Goal: Information Seeking & Learning: Learn about a topic

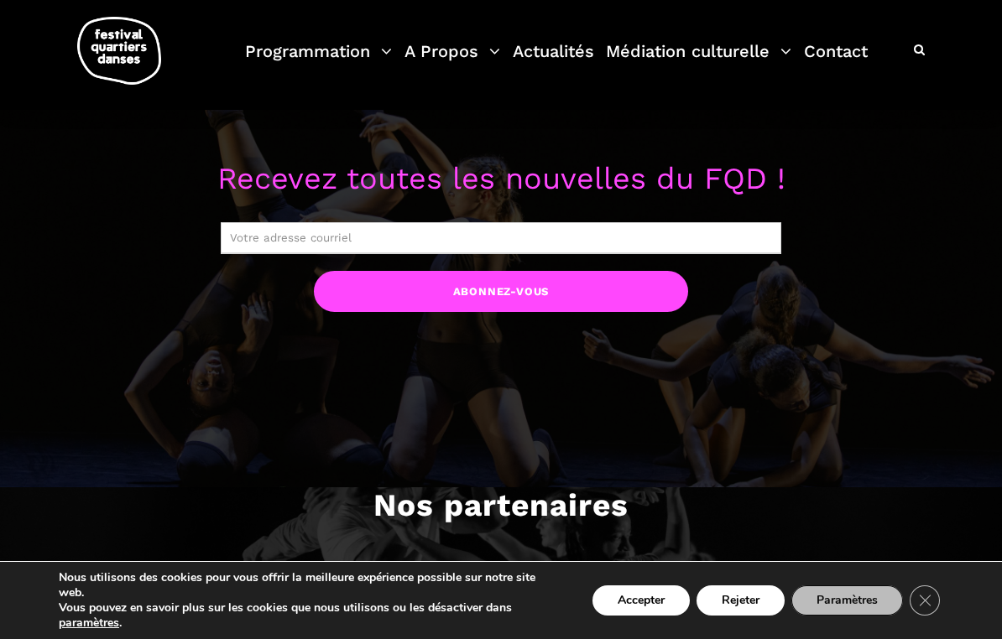
scroll to position [1245, 0]
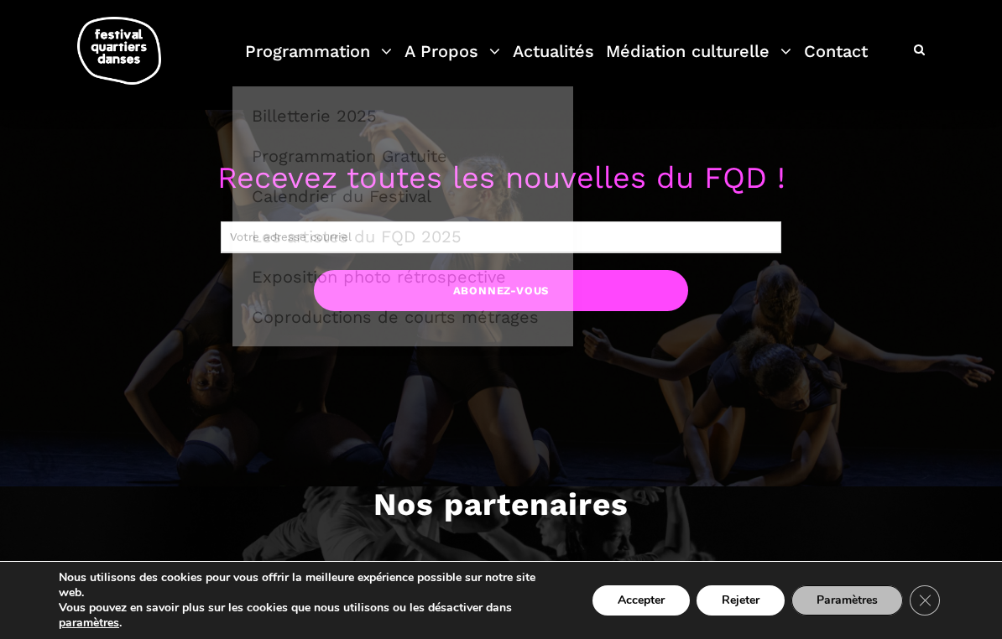
click at [295, 49] on link "Programmation" at bounding box center [318, 62] width 147 height 50
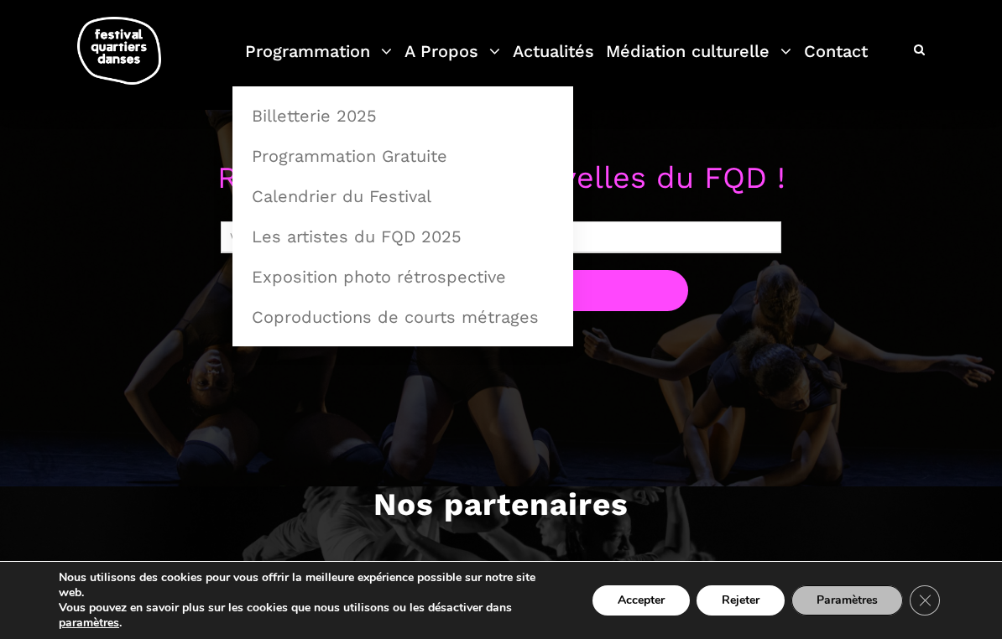
click at [263, 151] on link "Programmation Gratuite" at bounding box center [403, 156] width 322 height 39
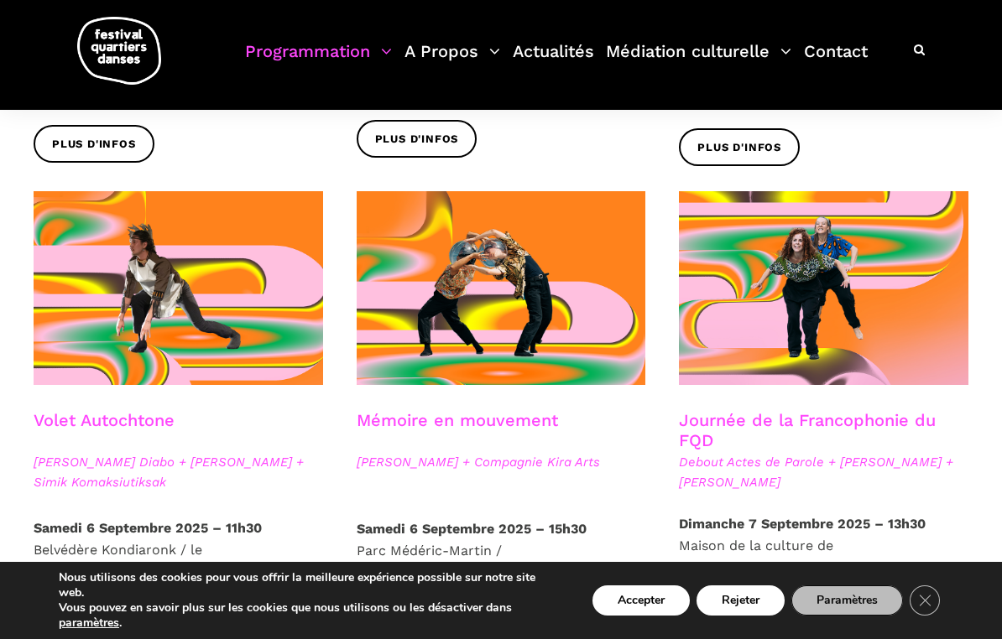
scroll to position [794, 0]
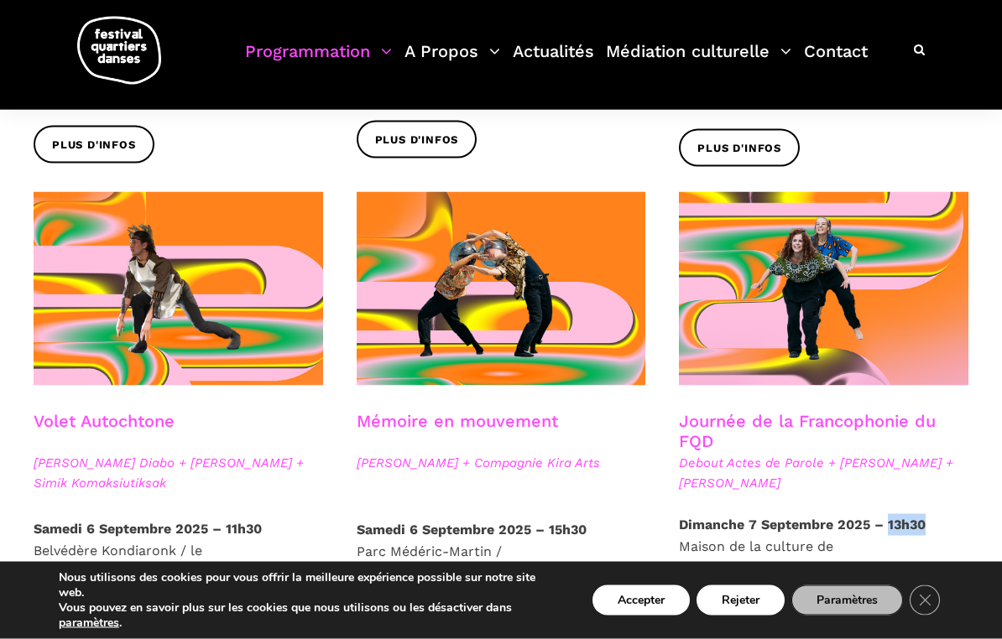
click at [979, 374] on div at bounding box center [823, 301] width 323 height 219
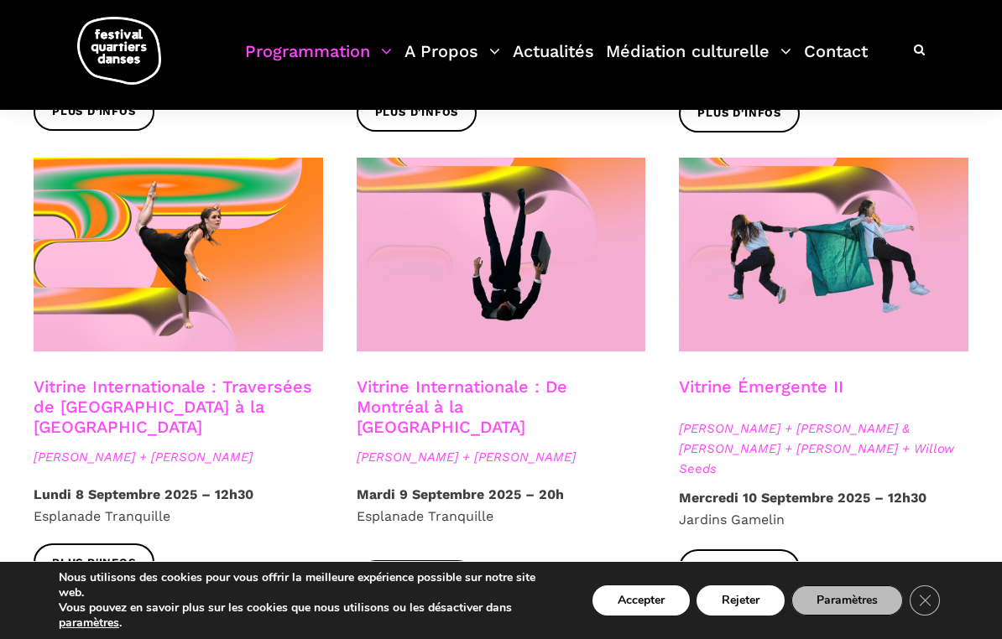
scroll to position [1309, 0]
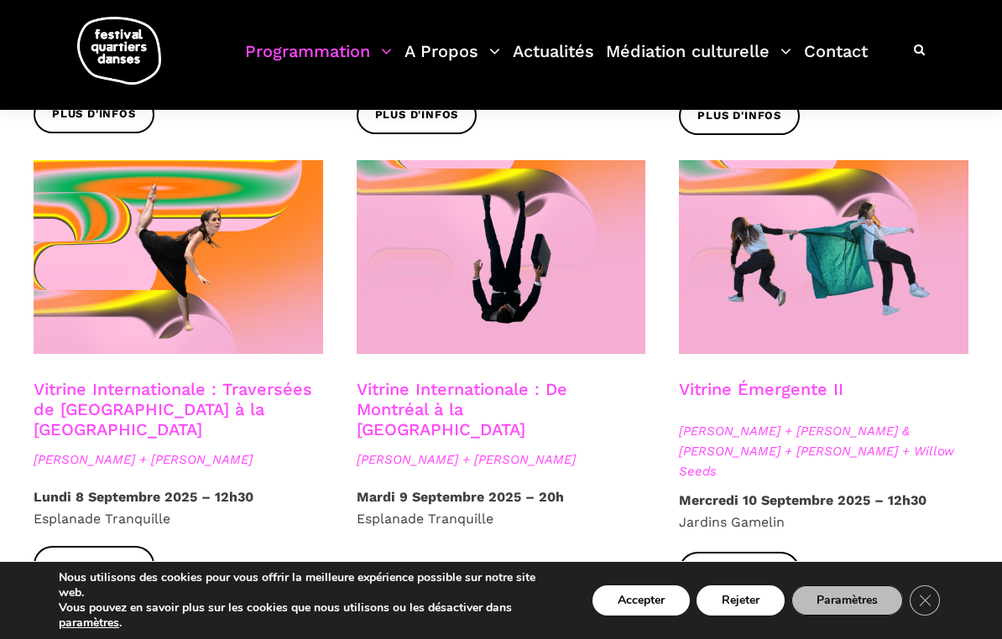
click at [453, 574] on span "Plus d'infos" at bounding box center [417, 583] width 84 height 18
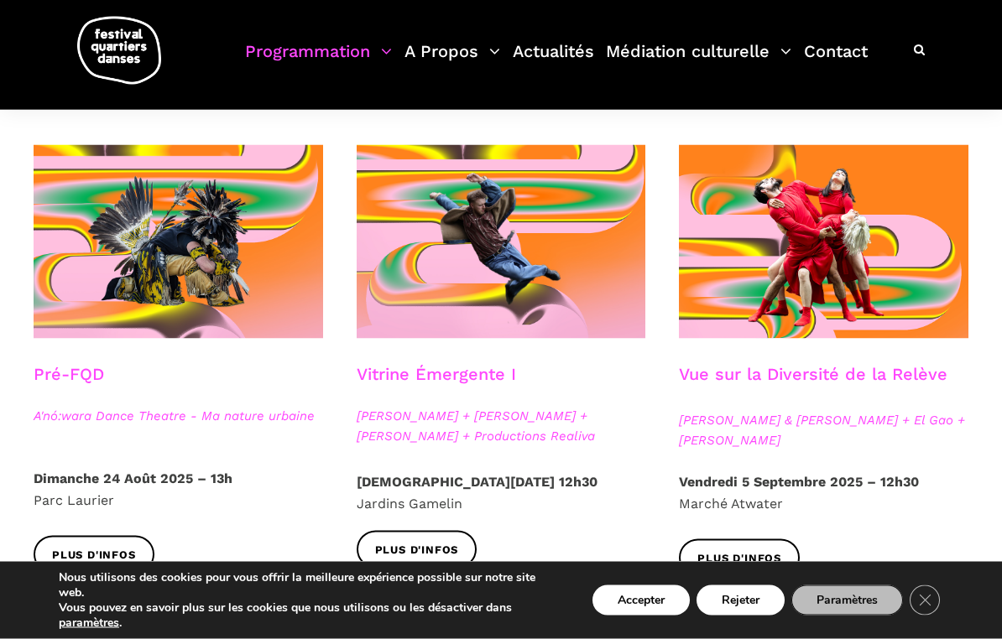
scroll to position [345, 0]
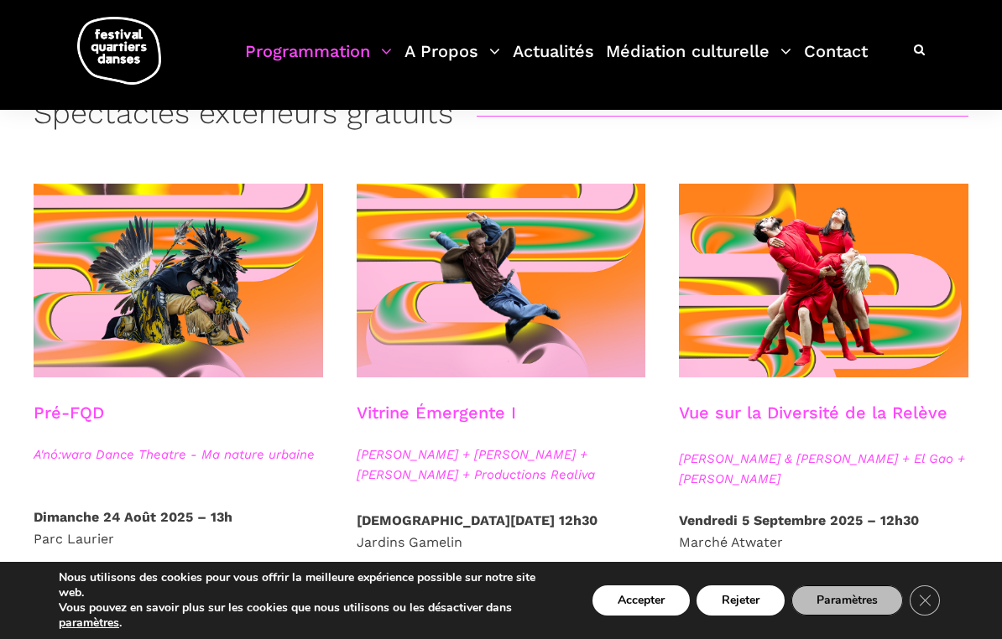
click at [505, 316] on span at bounding box center [502, 281] width 290 height 194
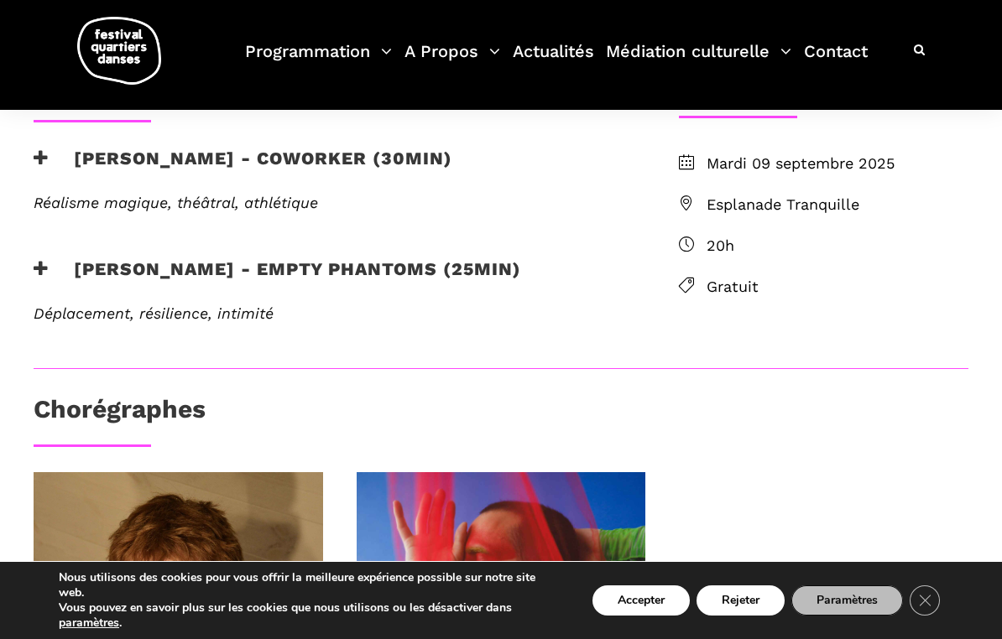
scroll to position [416, 0]
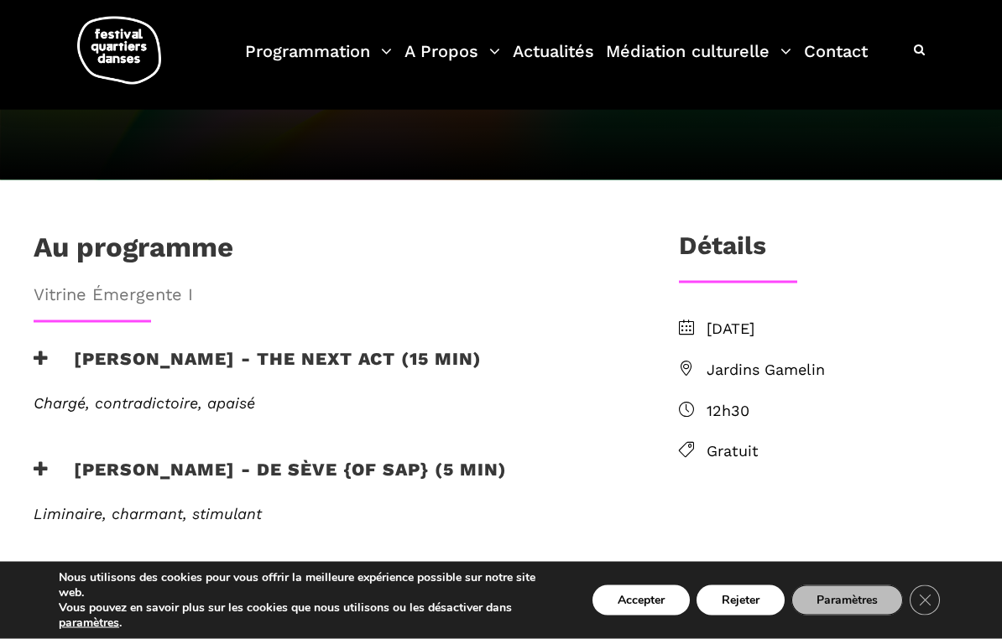
scroll to position [376, 0]
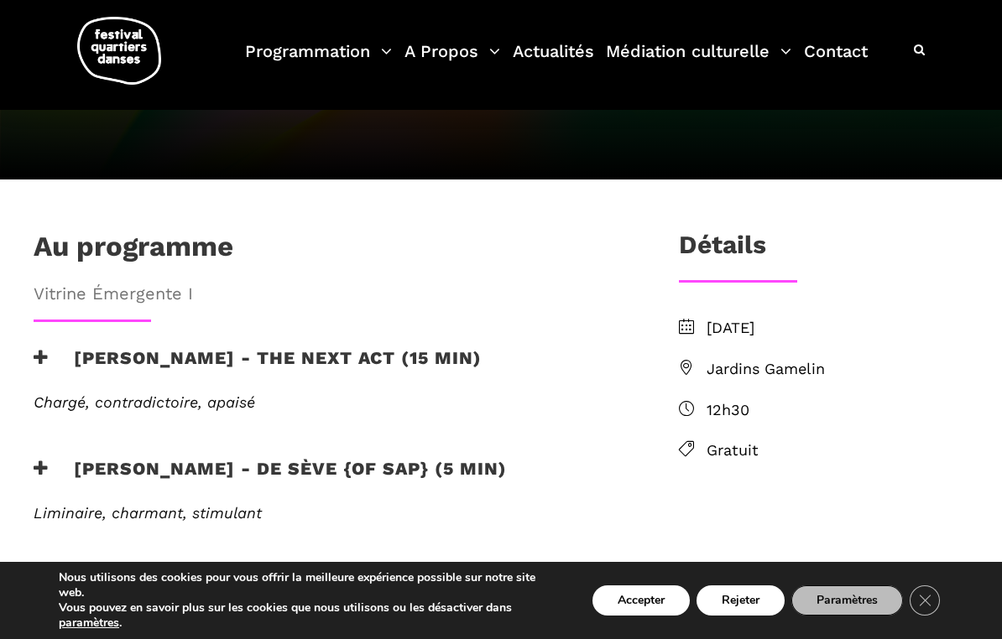
click at [791, 375] on span "Jardins Gamelin" at bounding box center [838, 370] width 262 height 24
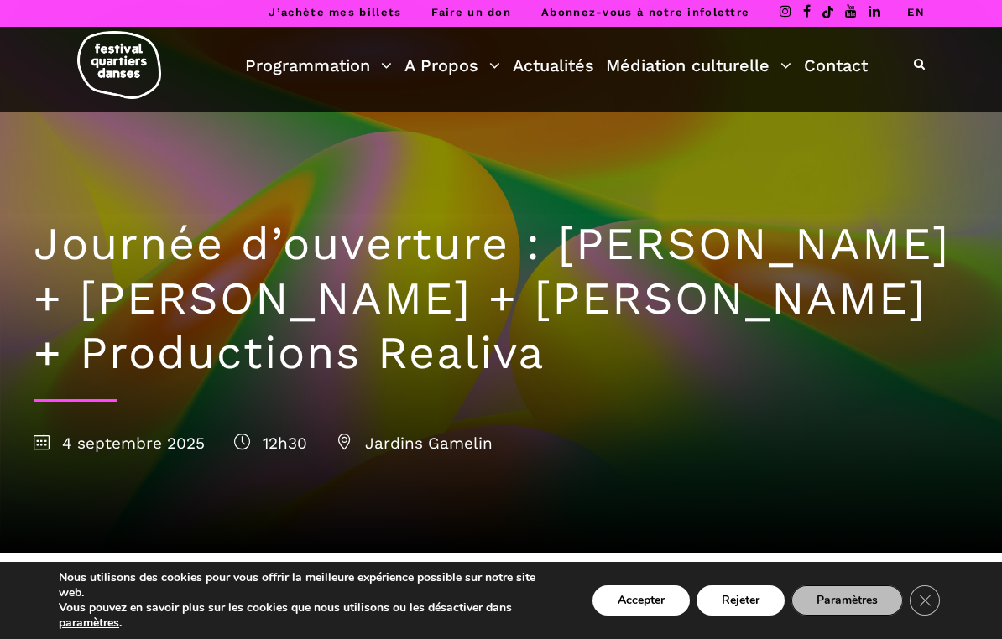
scroll to position [0, 0]
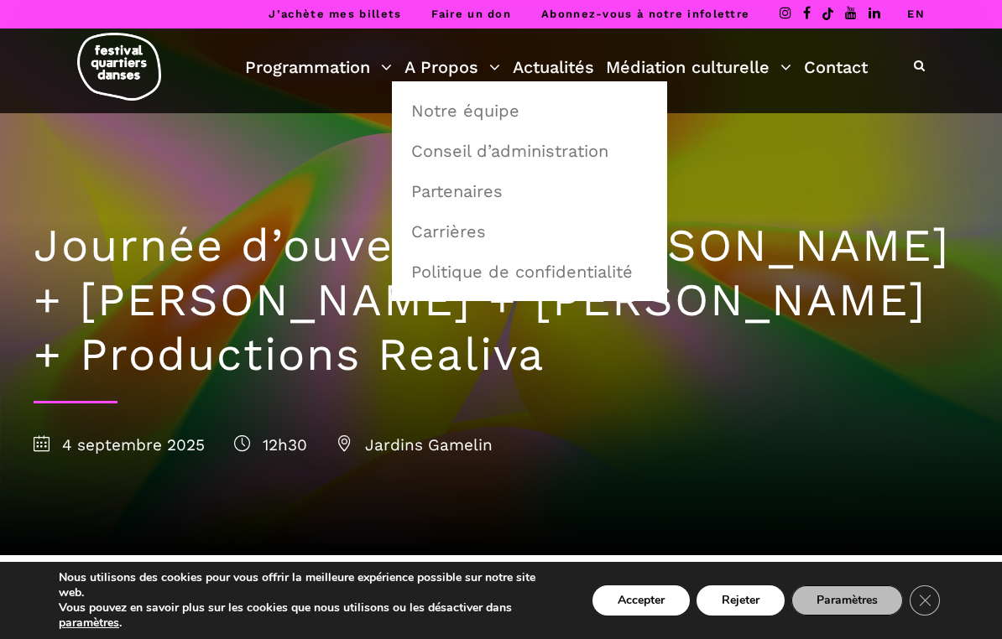
click at [481, 59] on link "A Propos" at bounding box center [453, 67] width 96 height 29
click at [913, 161] on div "Journée d’ouverture : Jake Poloz + Lamont + Morgane Guillou + Productions Reali…" at bounding box center [501, 334] width 968 height 442
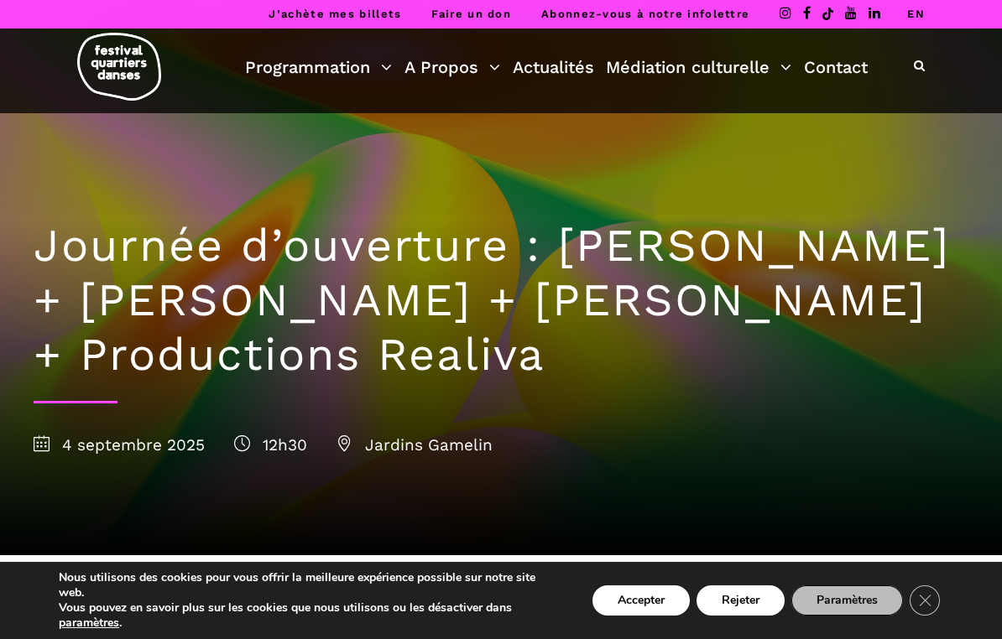
click at [846, 69] on link "Contact" at bounding box center [836, 67] width 64 height 29
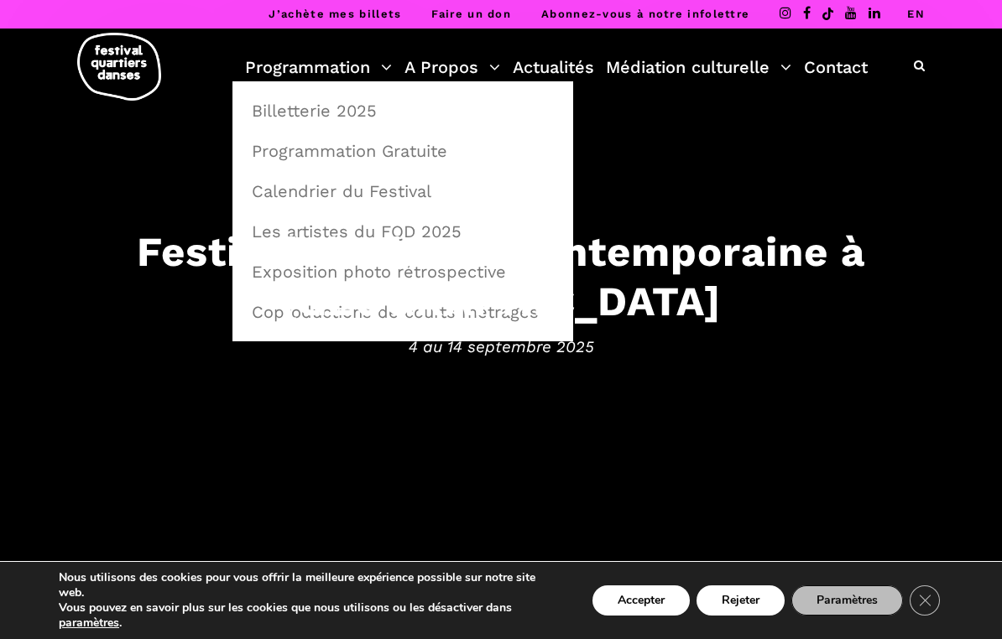
click at [432, 152] on link "Programmation Gratuite" at bounding box center [403, 151] width 322 height 39
